Goal: Task Accomplishment & Management: Use online tool/utility

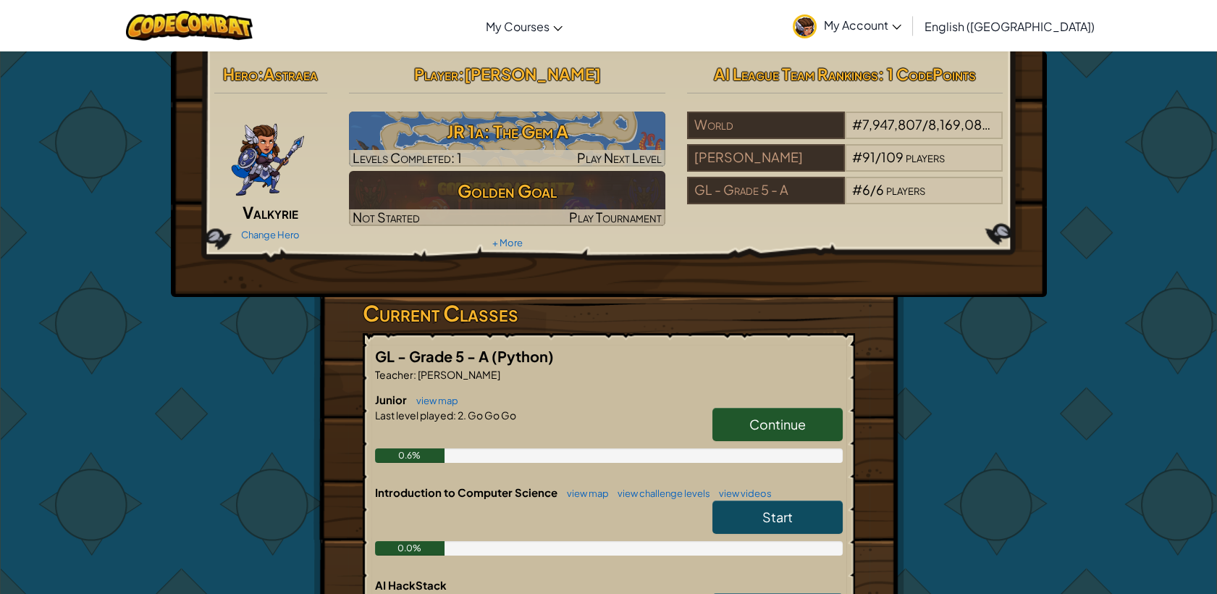
click at [774, 421] on span "Continue" at bounding box center [777, 424] width 56 height 17
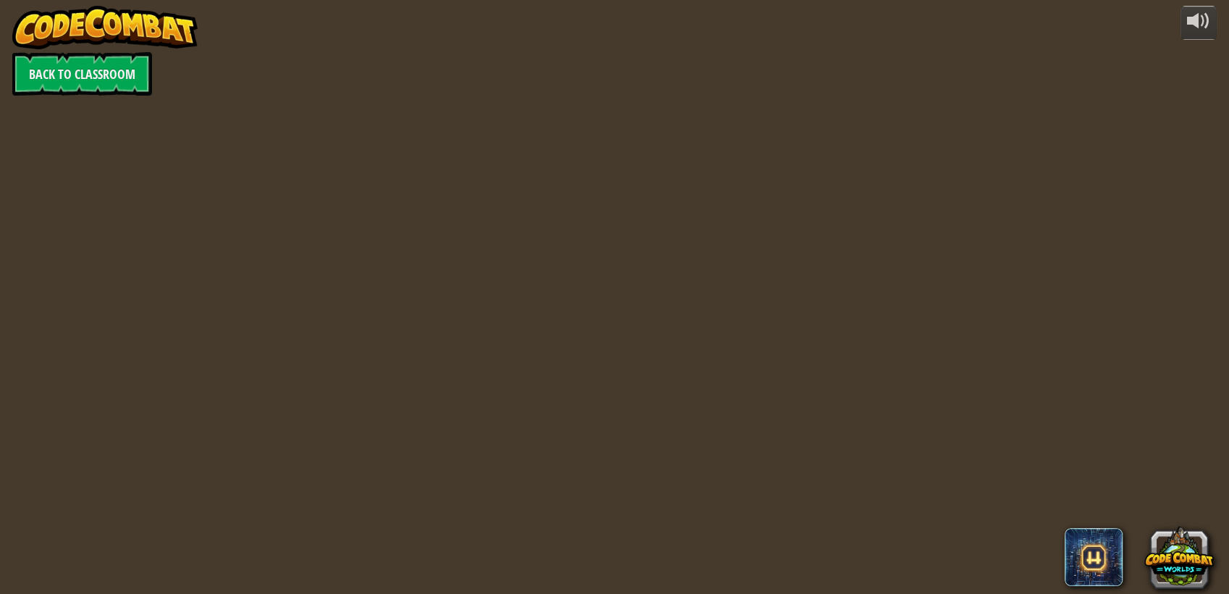
click at [796, 431] on div "powered by Back to Classroom" at bounding box center [614, 297] width 1229 height 594
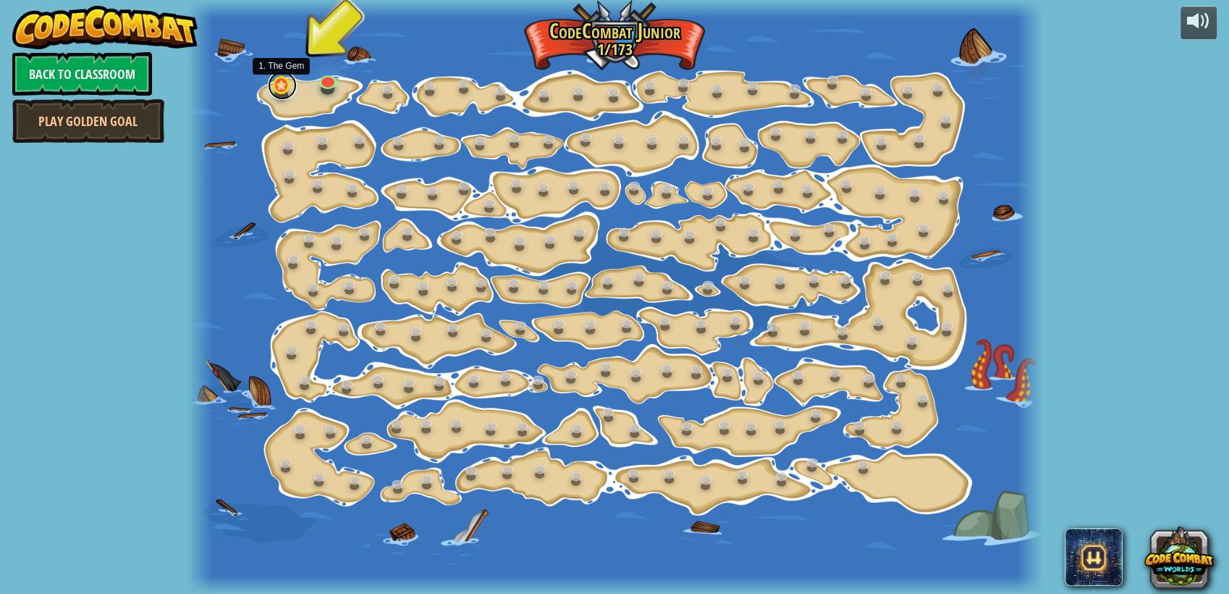
click at [287, 88] on link at bounding box center [282, 85] width 29 height 29
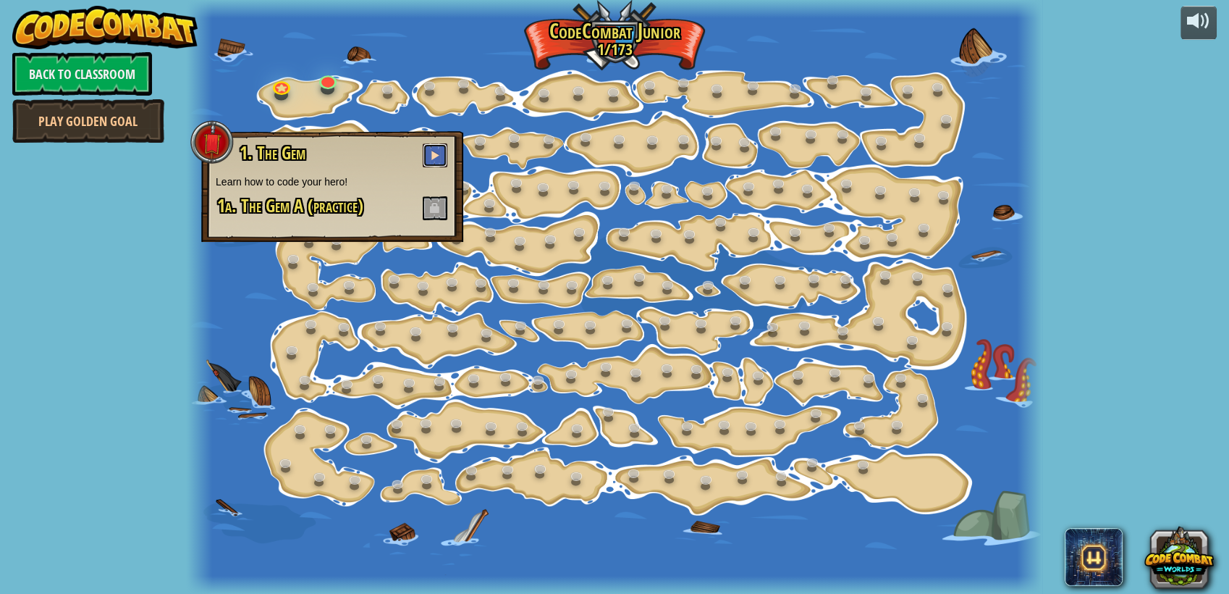
click at [433, 148] on button at bounding box center [435, 155] width 25 height 24
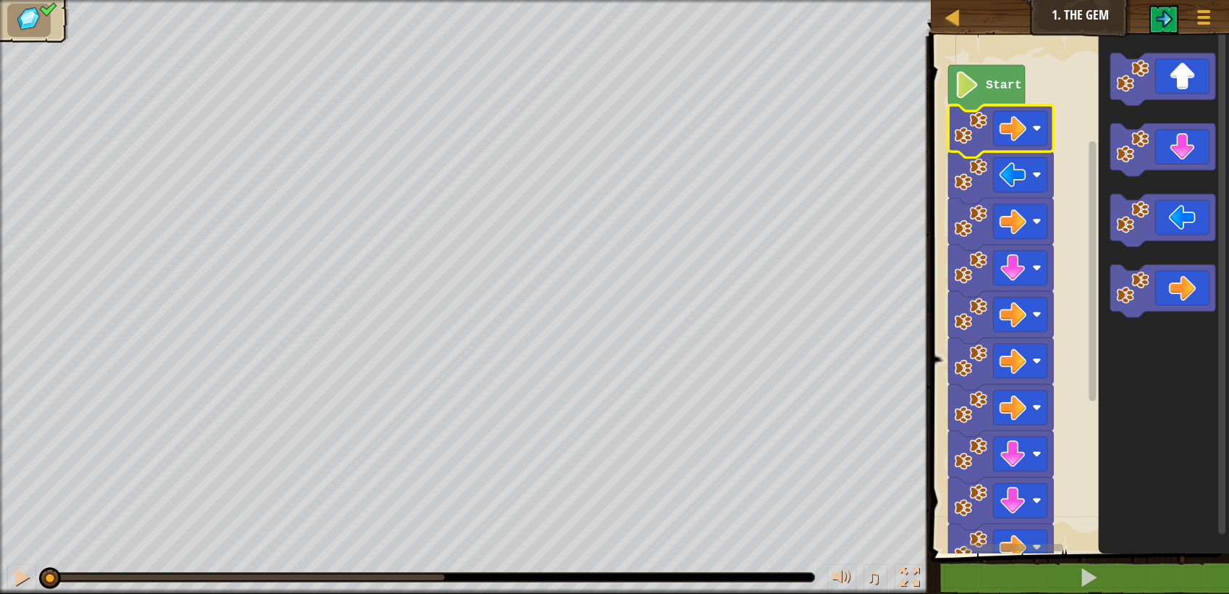
click at [1005, 134] on image "Blockly Workspace" at bounding box center [1013, 127] width 27 height 27
click at [1011, 127] on image "Blockly Workspace" at bounding box center [1013, 127] width 27 height 27
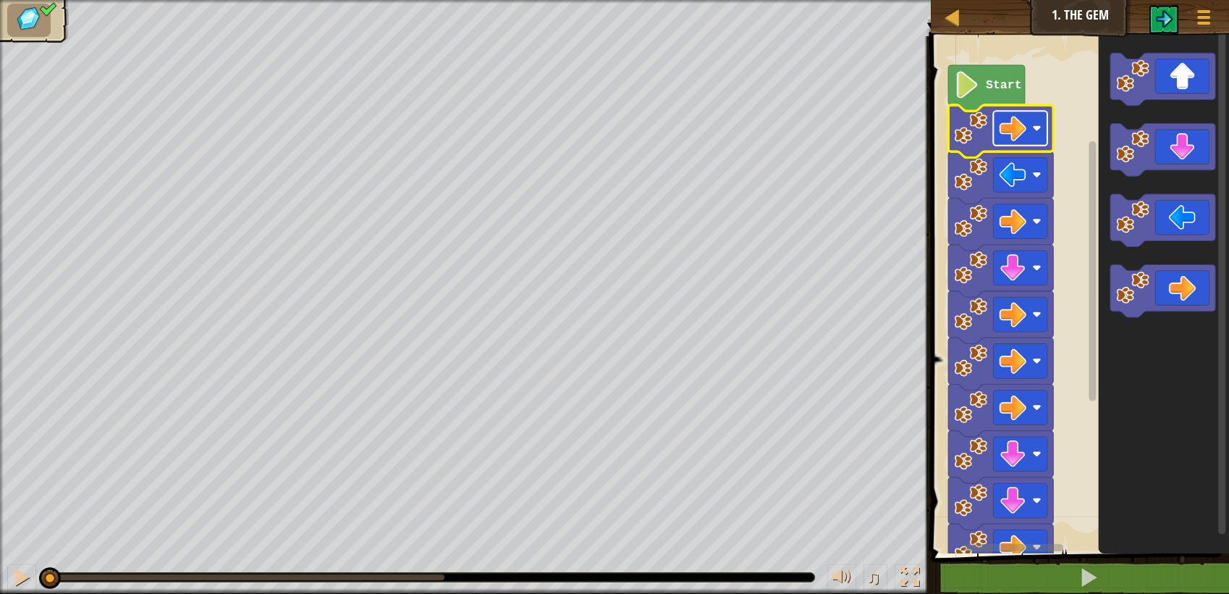
click at [1011, 127] on image "Blockly Workspace" at bounding box center [1013, 127] width 27 height 27
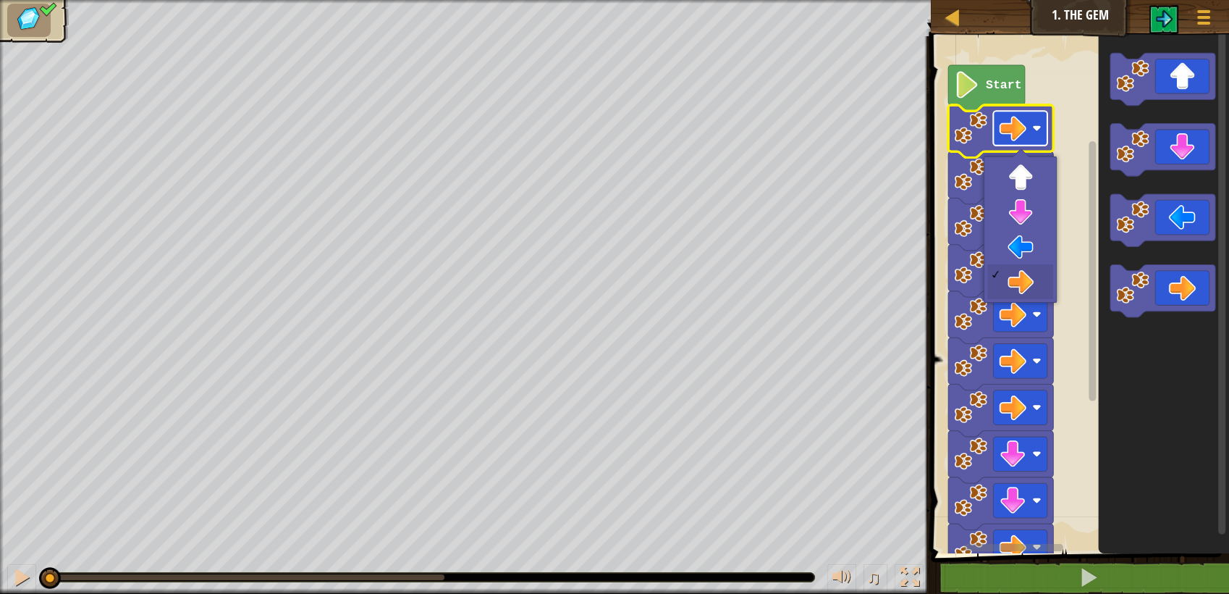
click at [1011, 127] on image "Blockly Workspace" at bounding box center [1013, 127] width 27 height 27
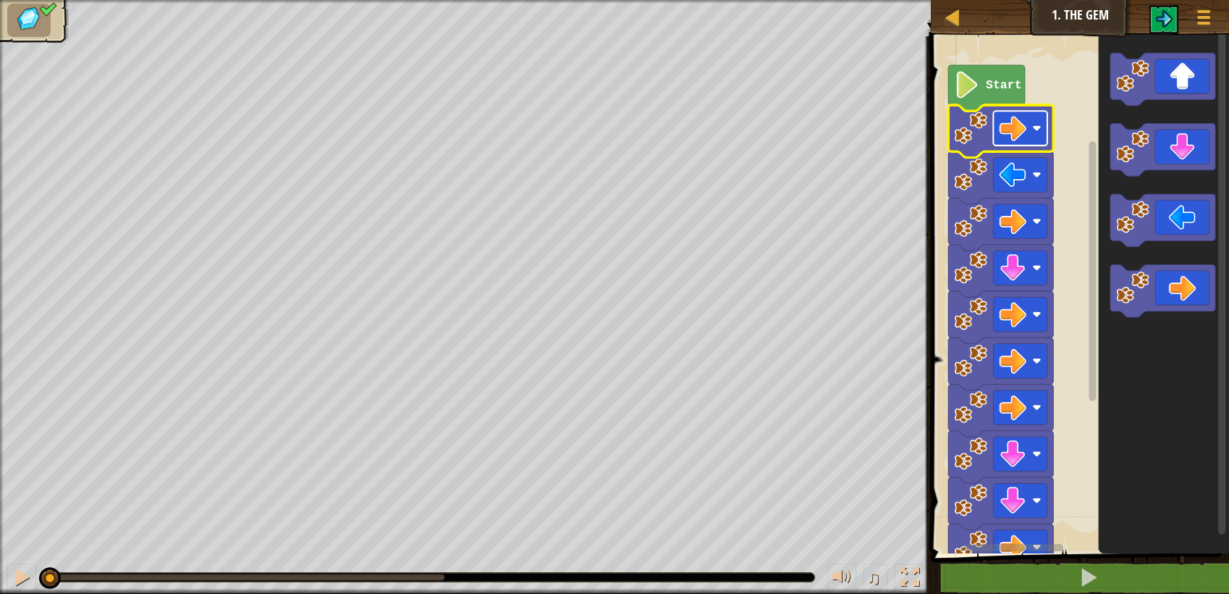
click at [1011, 127] on image "Blockly Workspace" at bounding box center [1013, 127] width 27 height 27
click at [1035, 125] on image "Blockly Workspace" at bounding box center [1036, 128] width 9 height 9
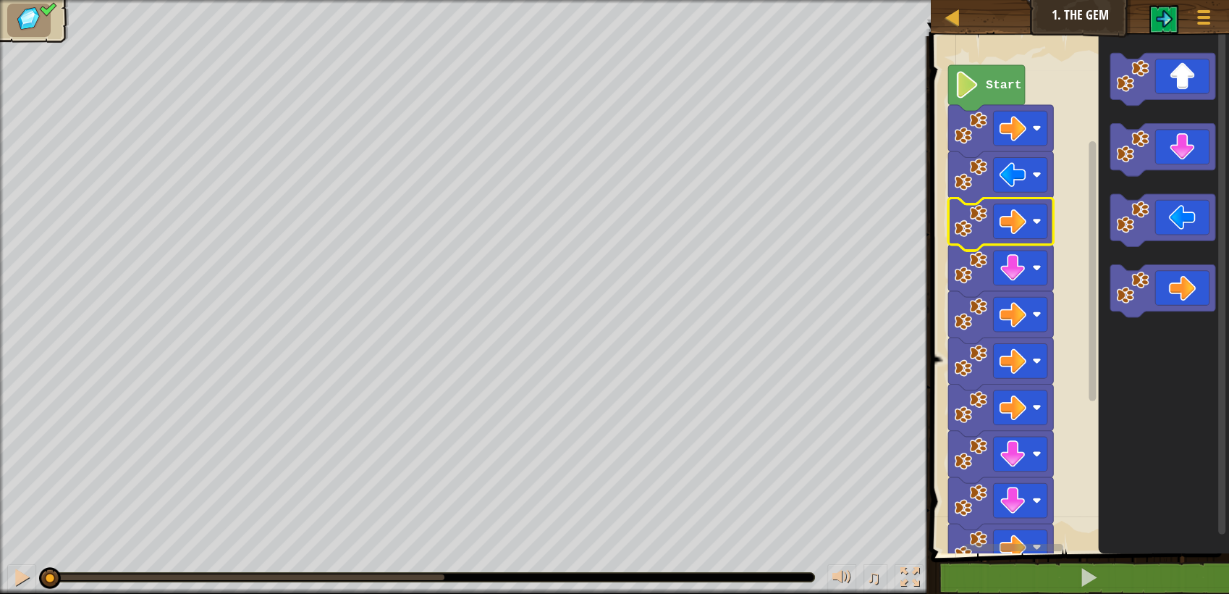
click at [1027, 208] on rect "Blockly Workspace" at bounding box center [1021, 221] width 54 height 35
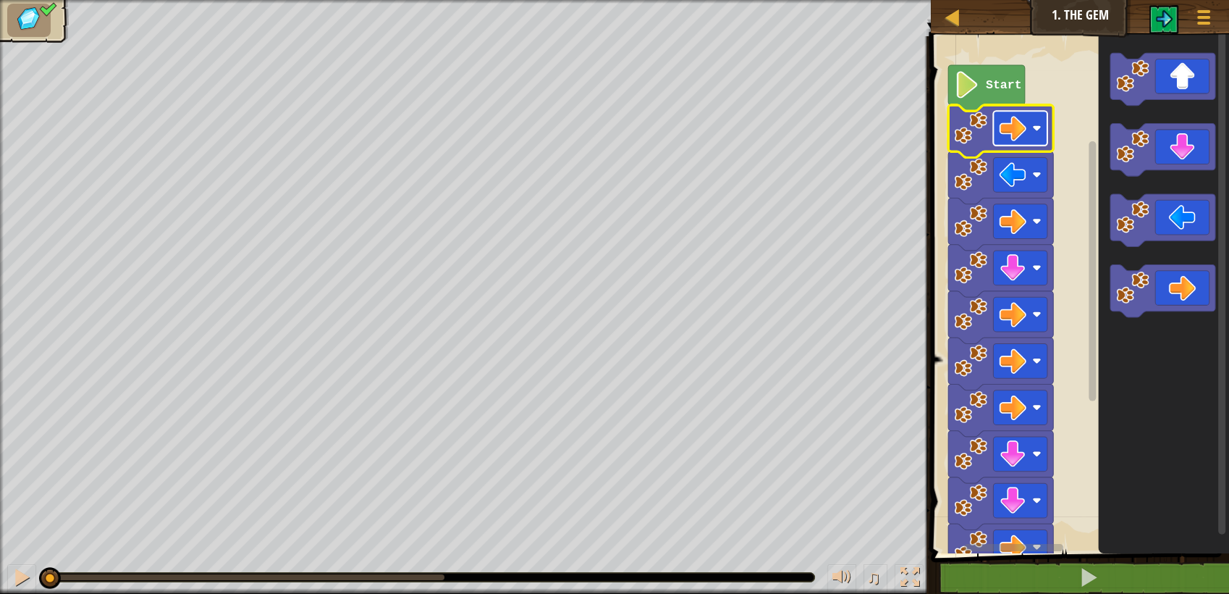
click at [1004, 135] on image "Blockly Workspace" at bounding box center [1013, 127] width 27 height 27
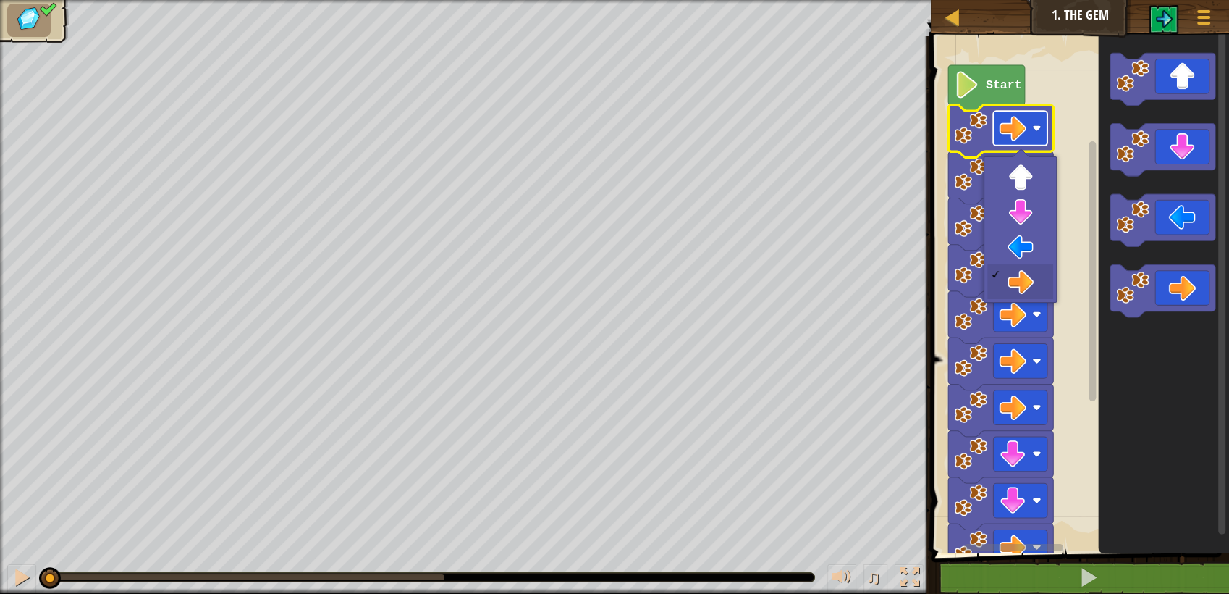
click at [1004, 135] on image "Blockly Workspace" at bounding box center [1013, 127] width 27 height 27
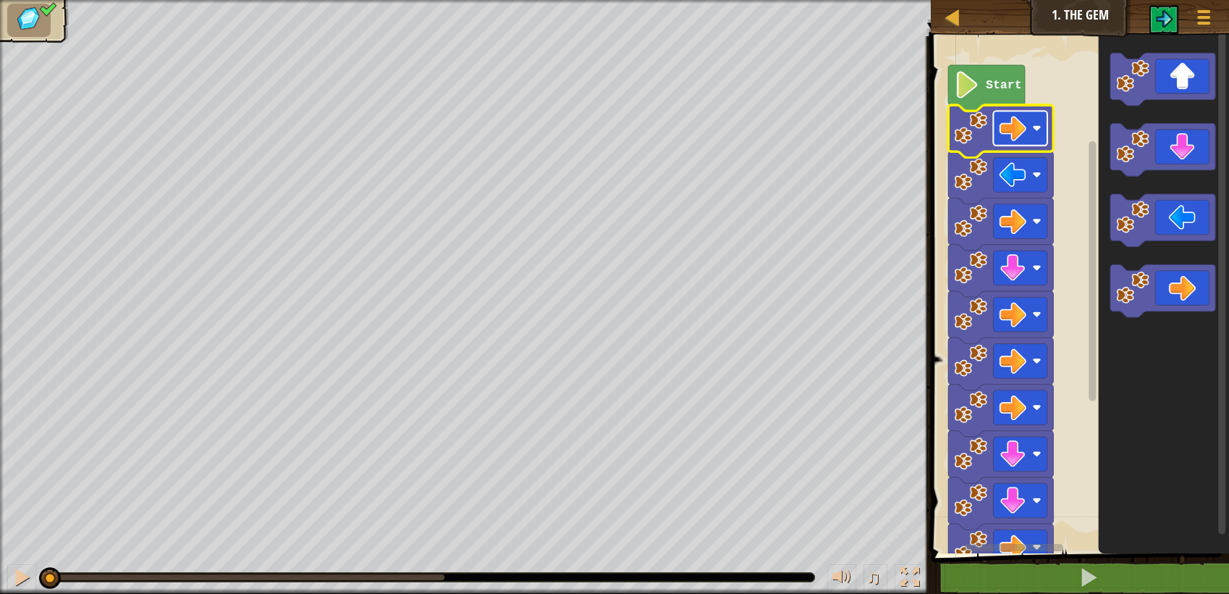
click at [1004, 135] on image "Blockly Workspace" at bounding box center [1013, 127] width 27 height 27
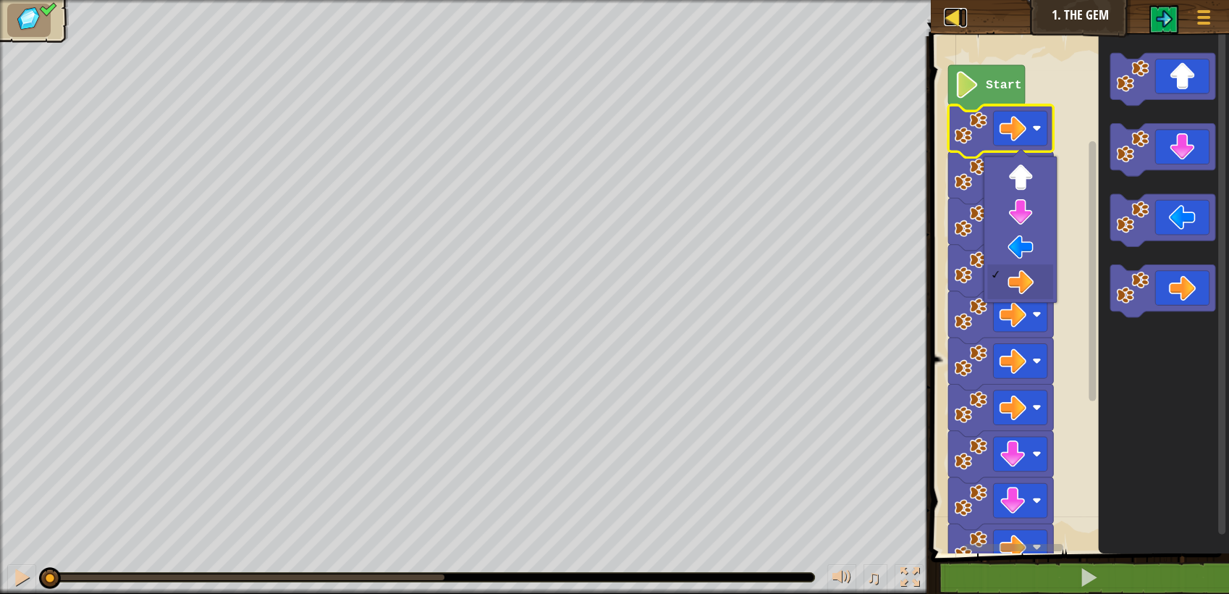
click at [953, 20] on div at bounding box center [953, 17] width 18 height 18
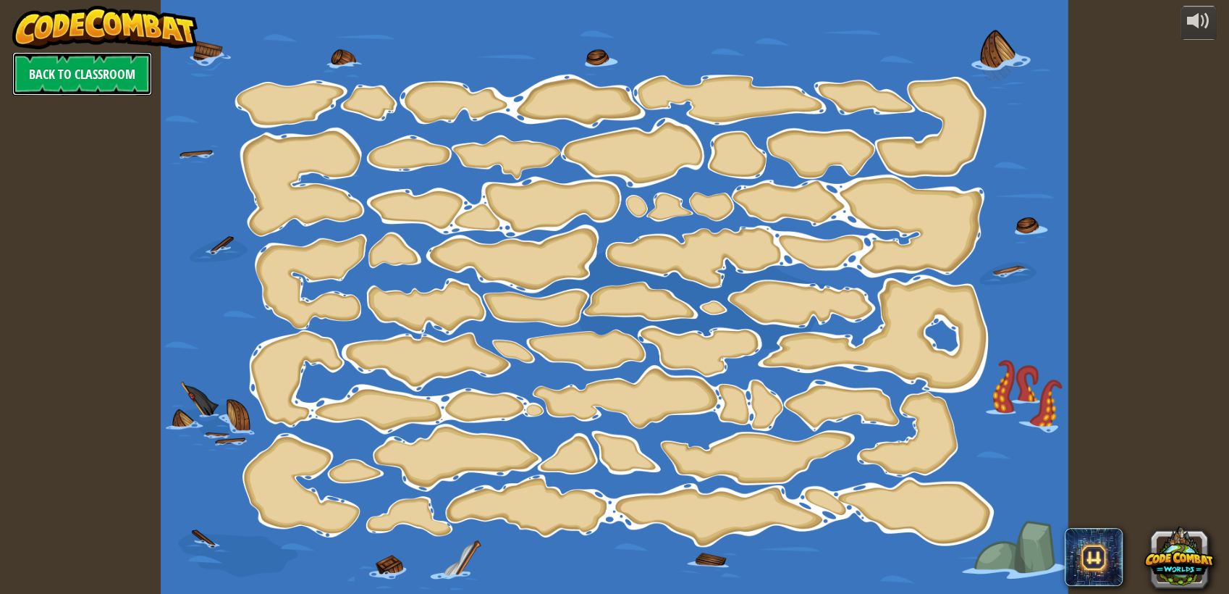
click at [96, 70] on link "Back to Classroom" at bounding box center [82, 73] width 140 height 43
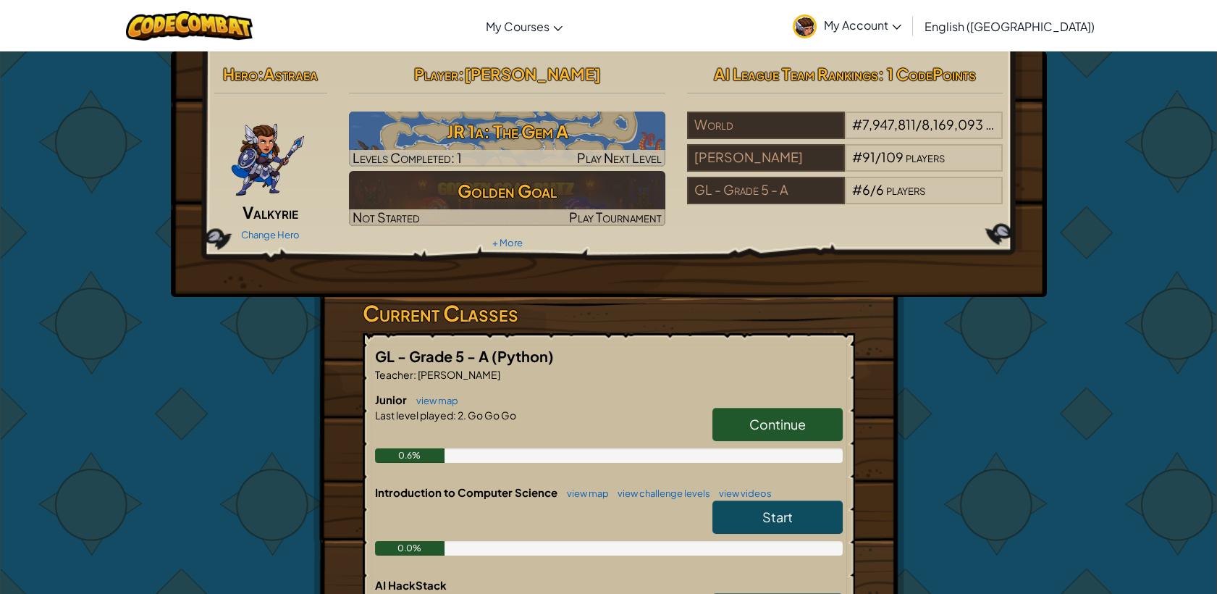
click at [901, 24] on span "My Account" at bounding box center [862, 24] width 77 height 15
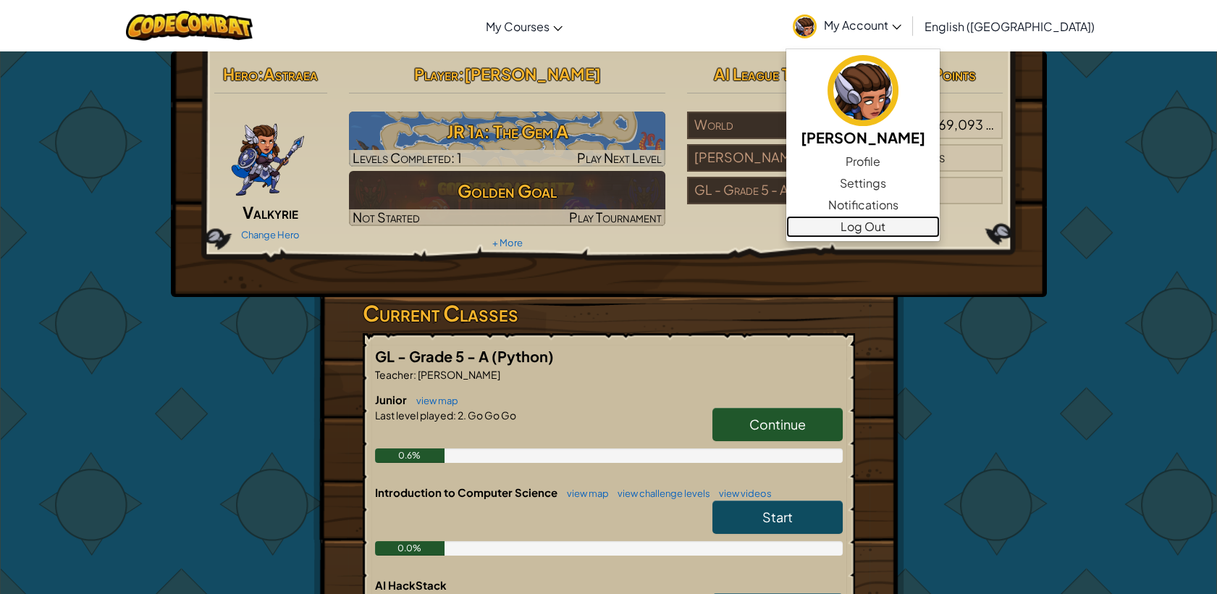
click at [906, 227] on link "Log Out" at bounding box center [862, 227] width 153 height 22
